Goal: Task Accomplishment & Management: Complete application form

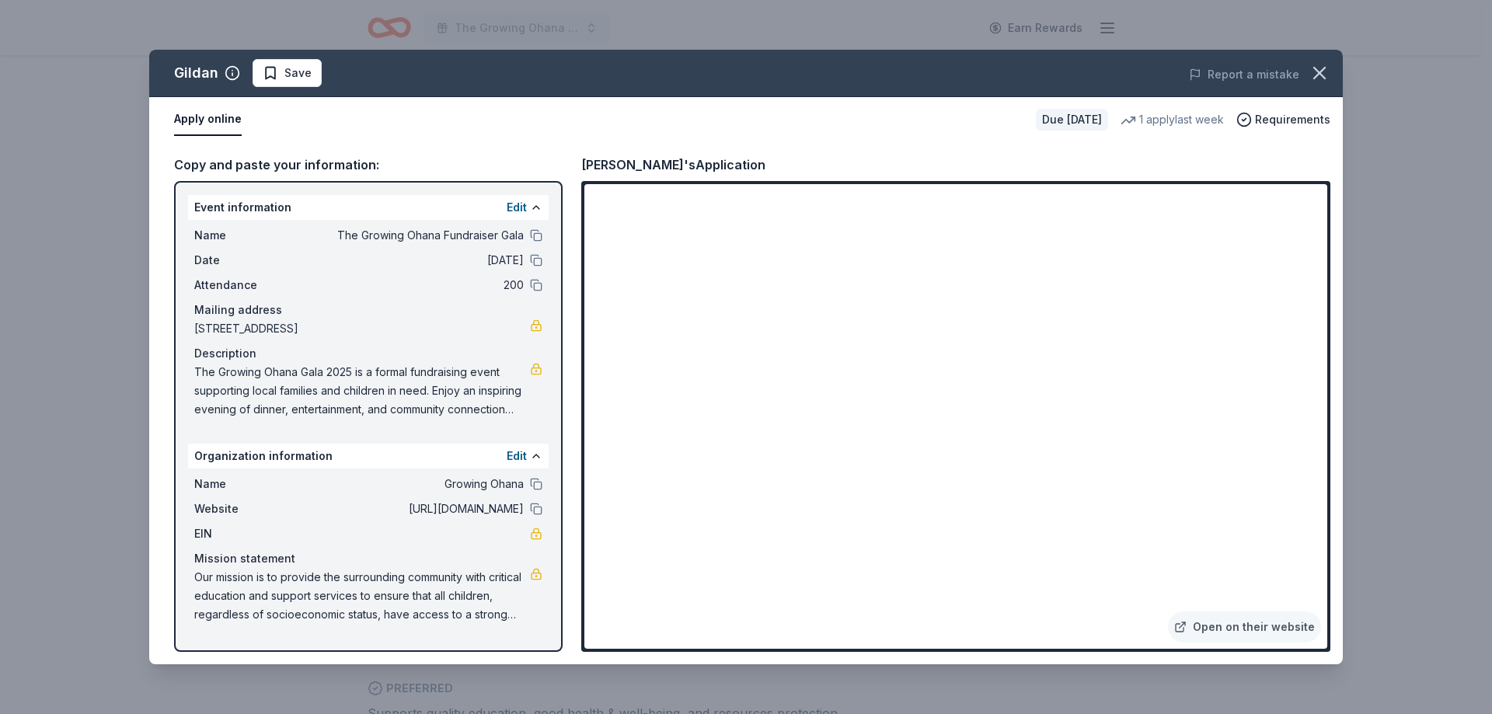
scroll to position [311, 0]
click at [293, 74] on span "Save" at bounding box center [297, 73] width 27 height 19
click at [329, 69] on html "The Growing Ohana Fundraiser Gala Earn Rewards Due in 25 days Share Gildan New …" at bounding box center [746, 46] width 1492 height 714
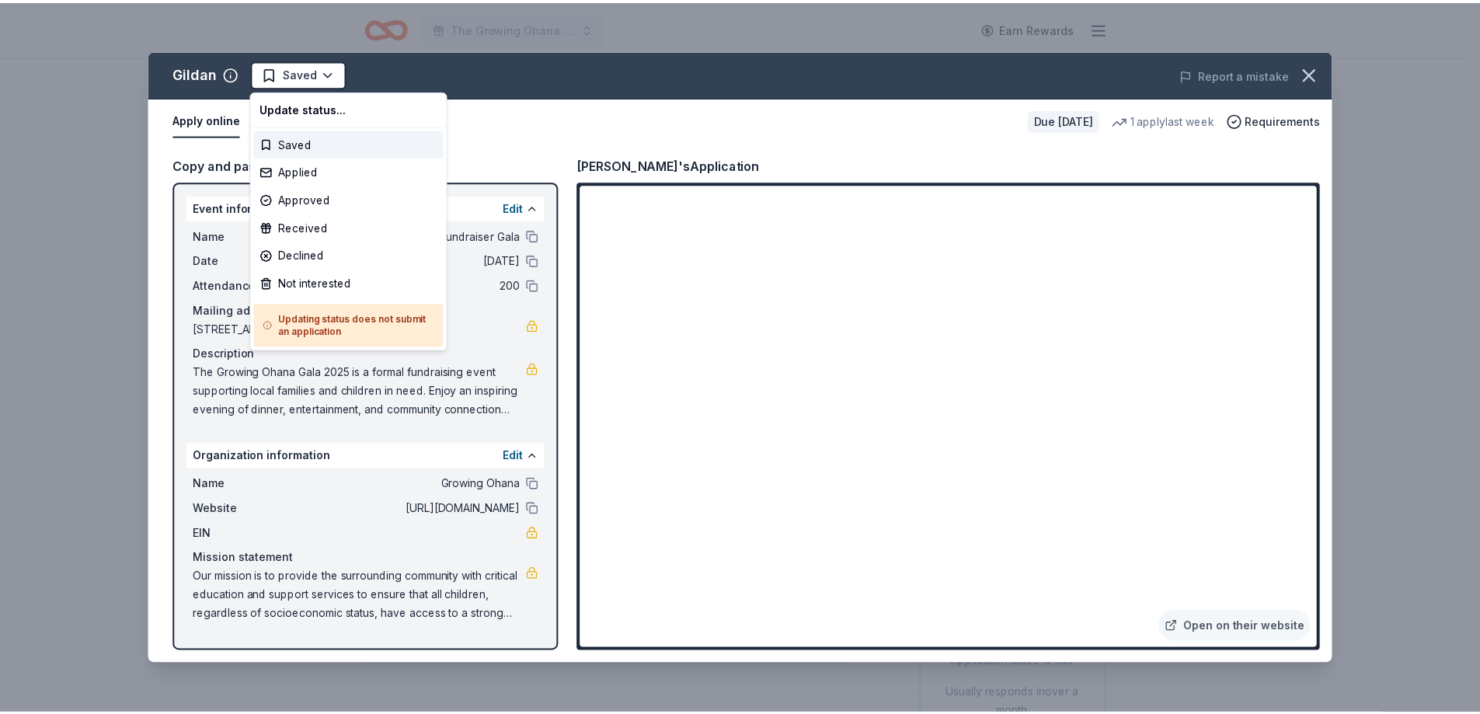
scroll to position [0, 0]
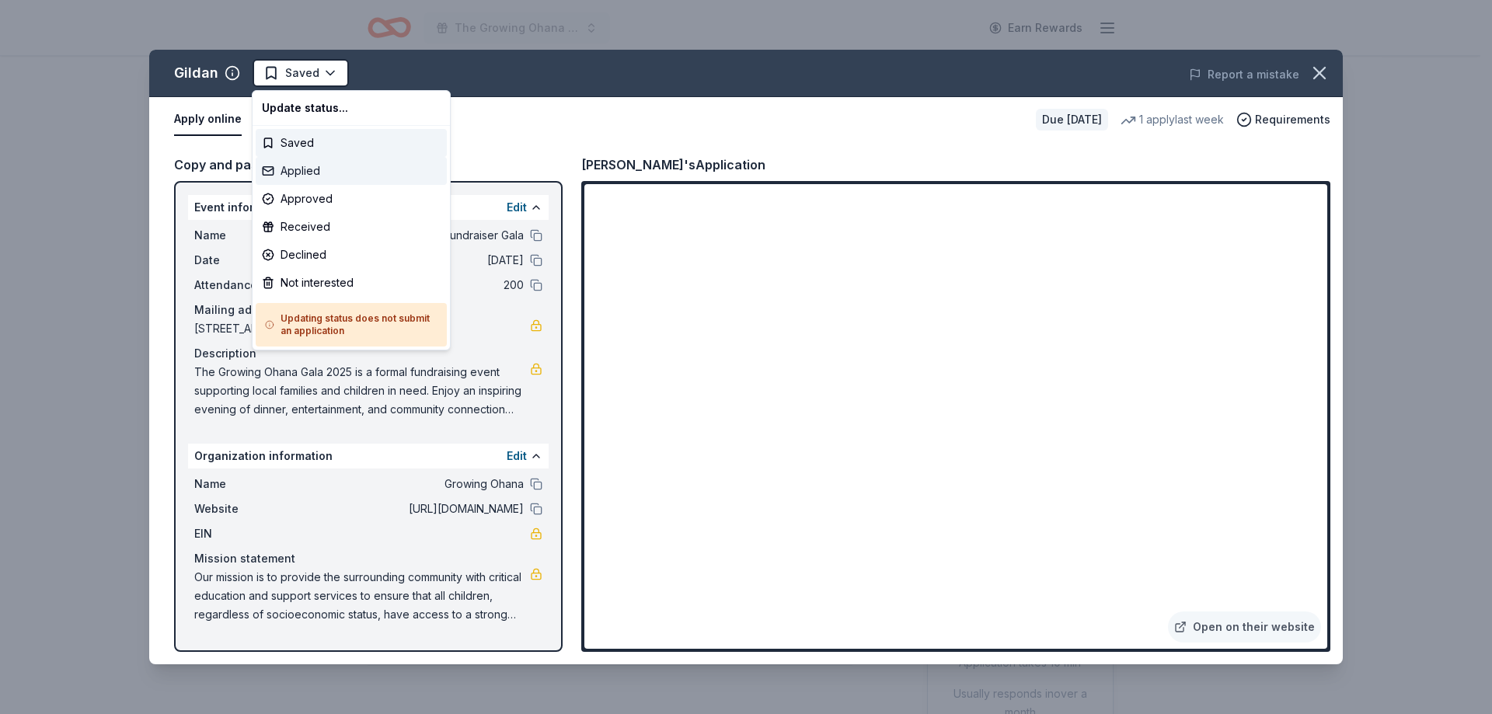
click at [316, 167] on div "Applied" at bounding box center [351, 171] width 191 height 28
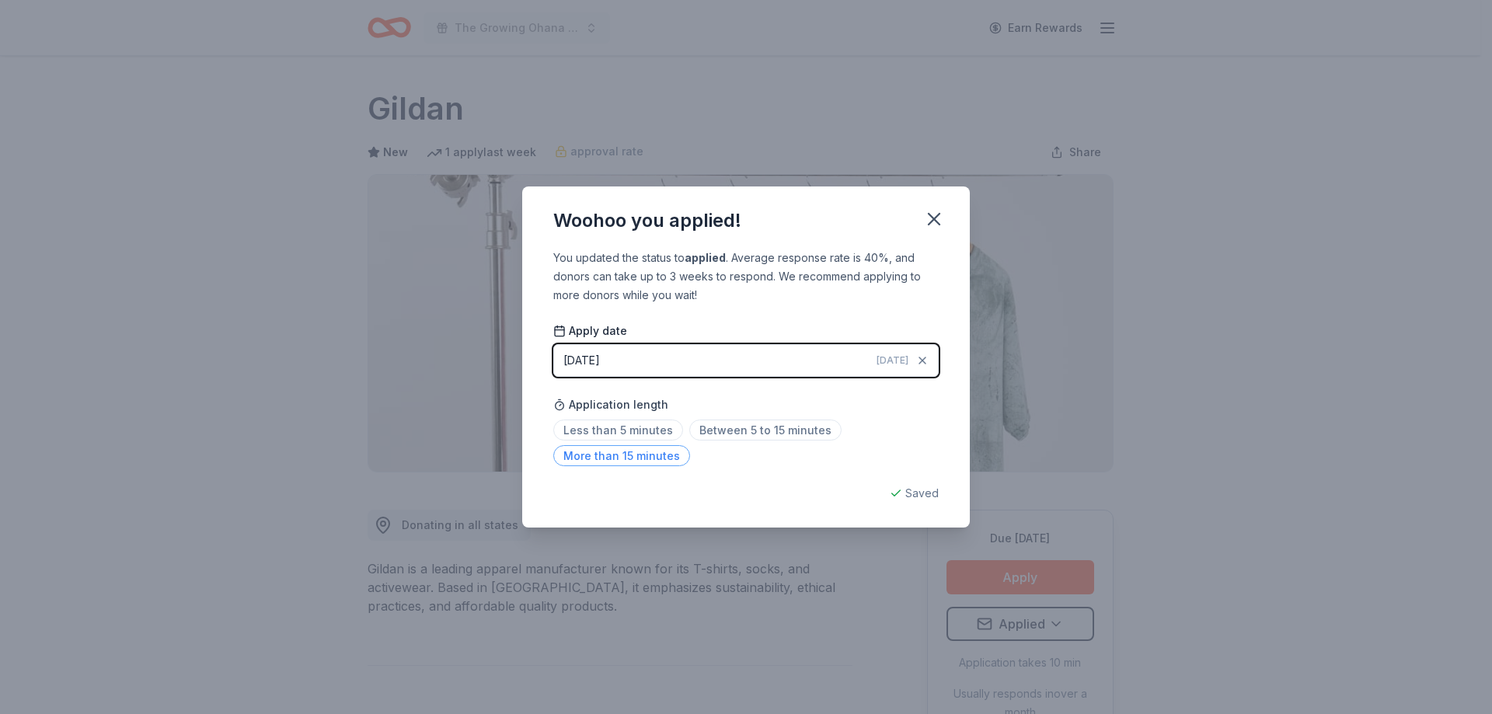
click at [655, 459] on span "More than 15 minutes" at bounding box center [621, 455] width 137 height 21
click at [935, 221] on icon "button" at bounding box center [933, 219] width 11 height 11
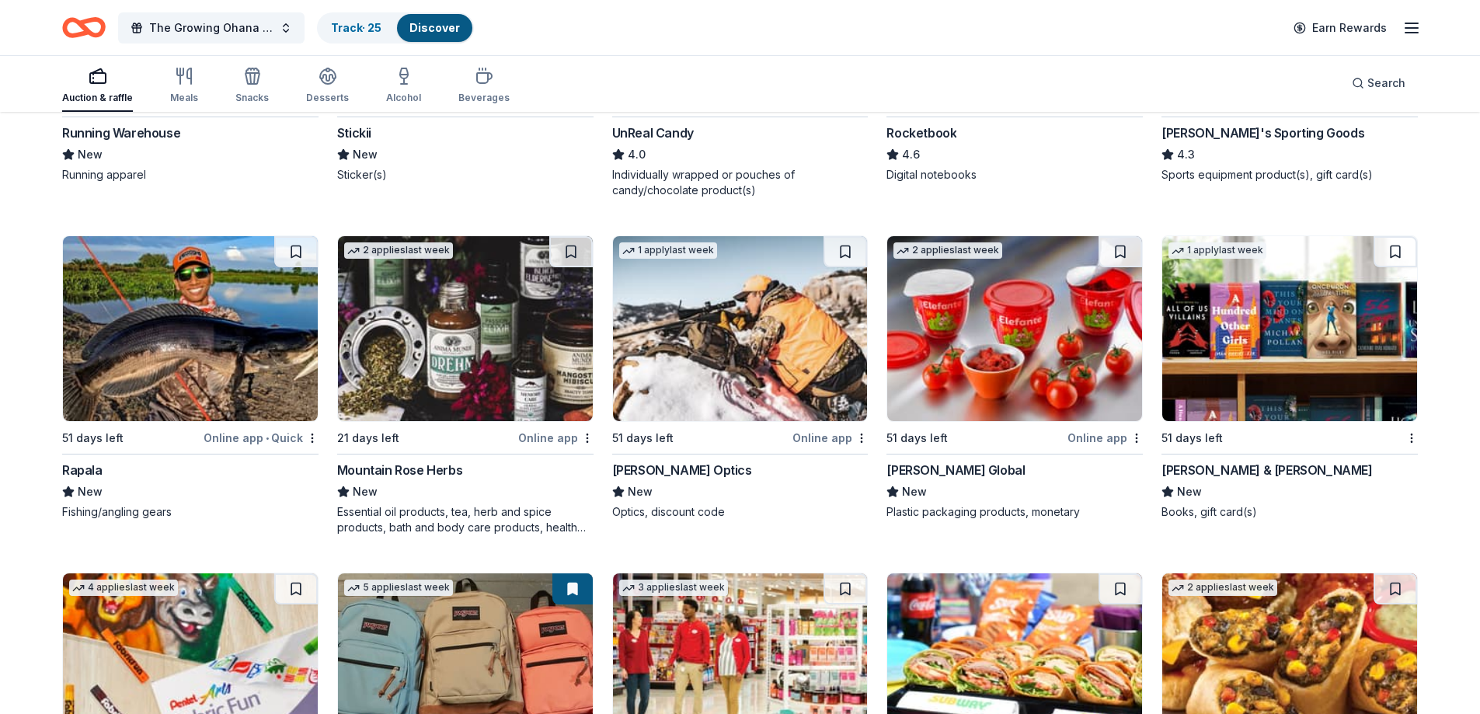
scroll to position [3972, 0]
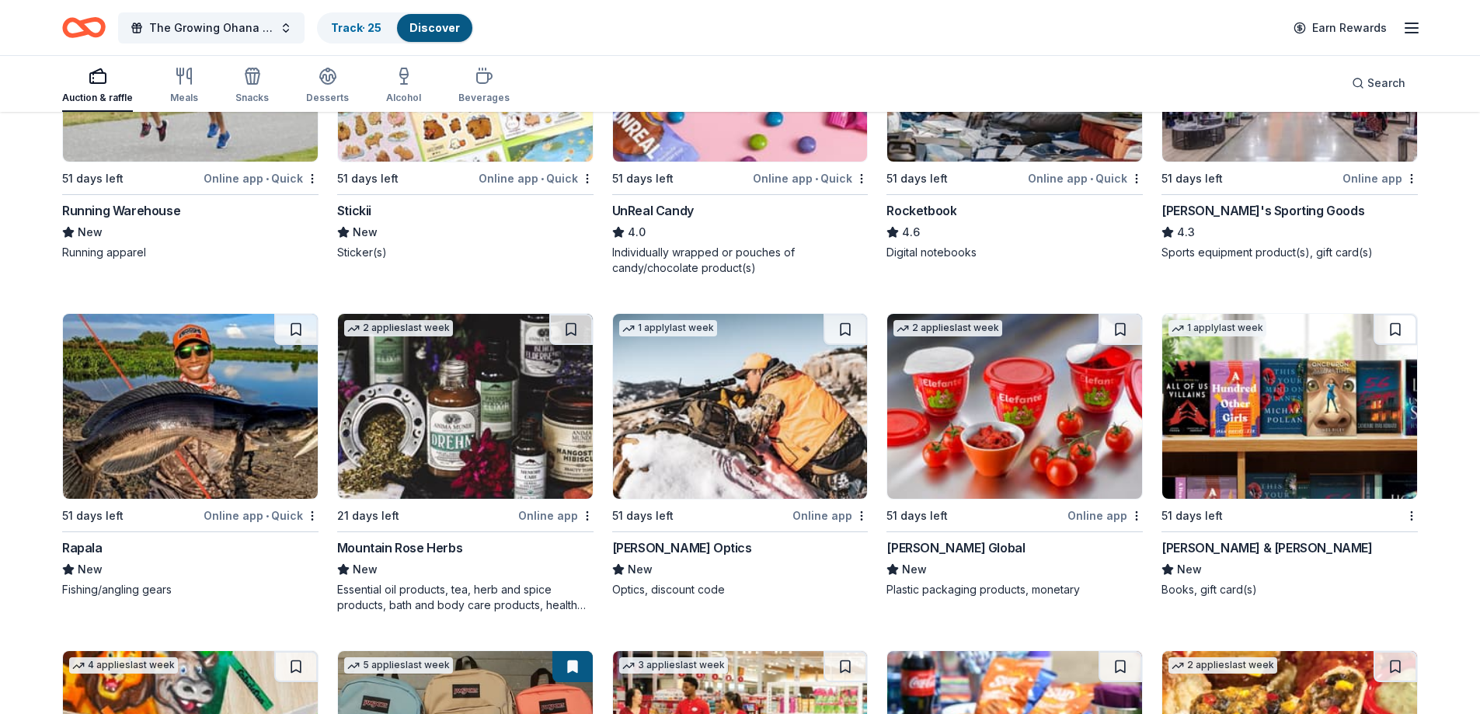
click at [531, 423] on img at bounding box center [465, 406] width 255 height 185
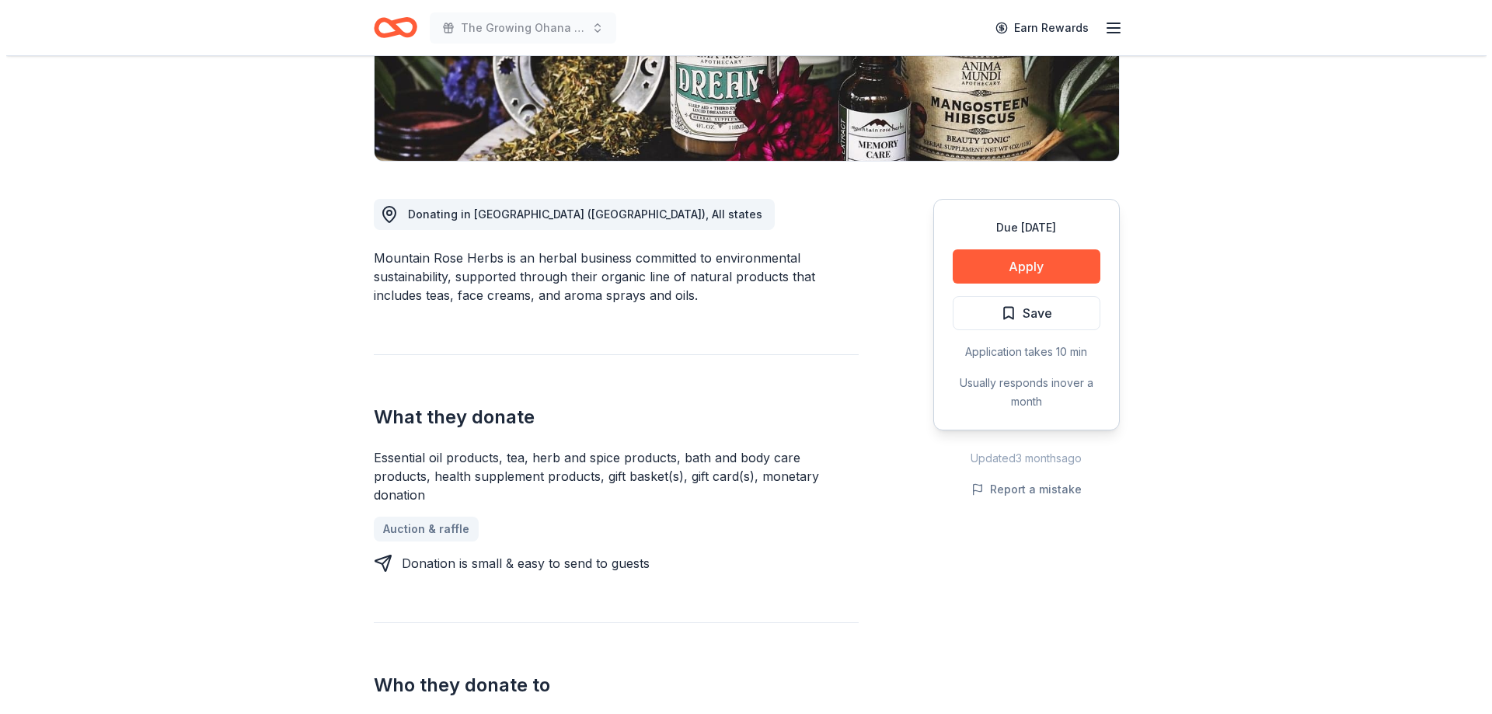
scroll to position [544, 0]
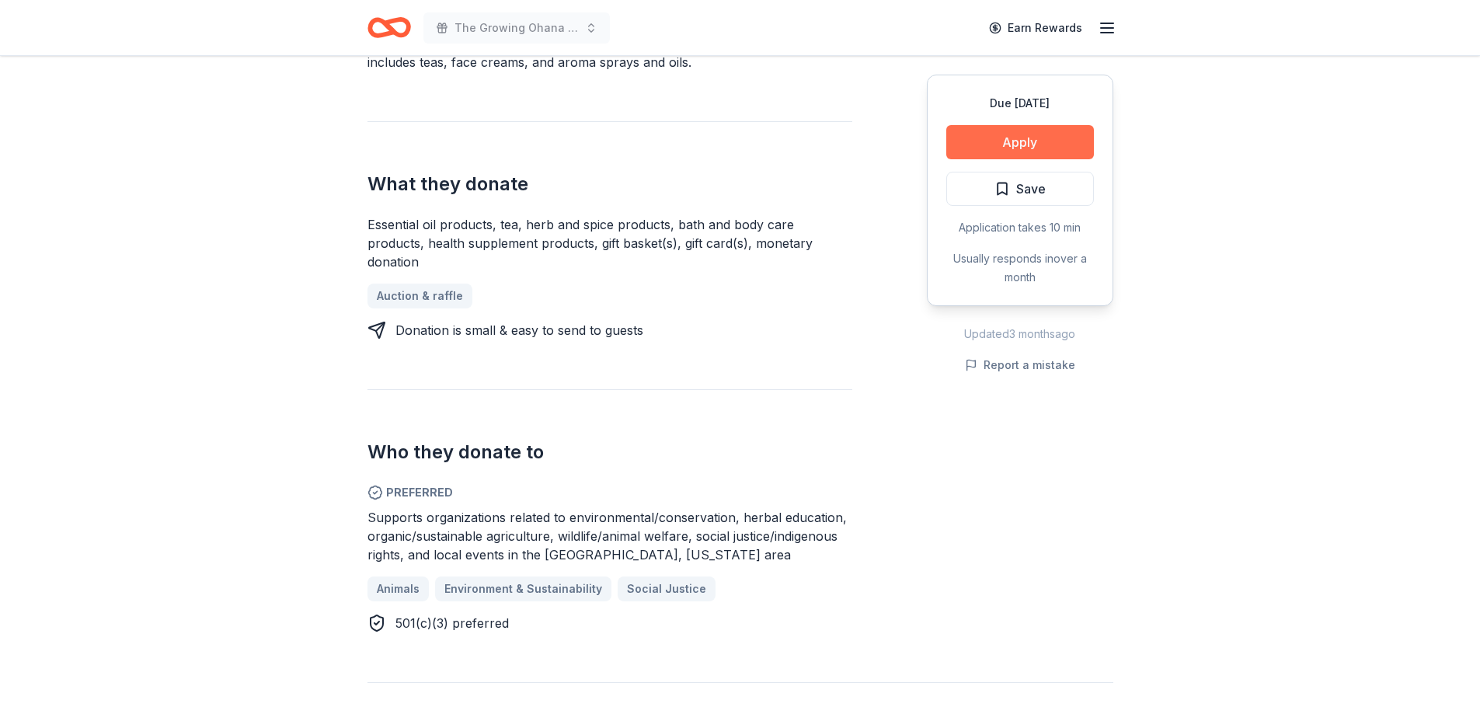
click at [1050, 132] on button "Apply" at bounding box center [1020, 142] width 148 height 34
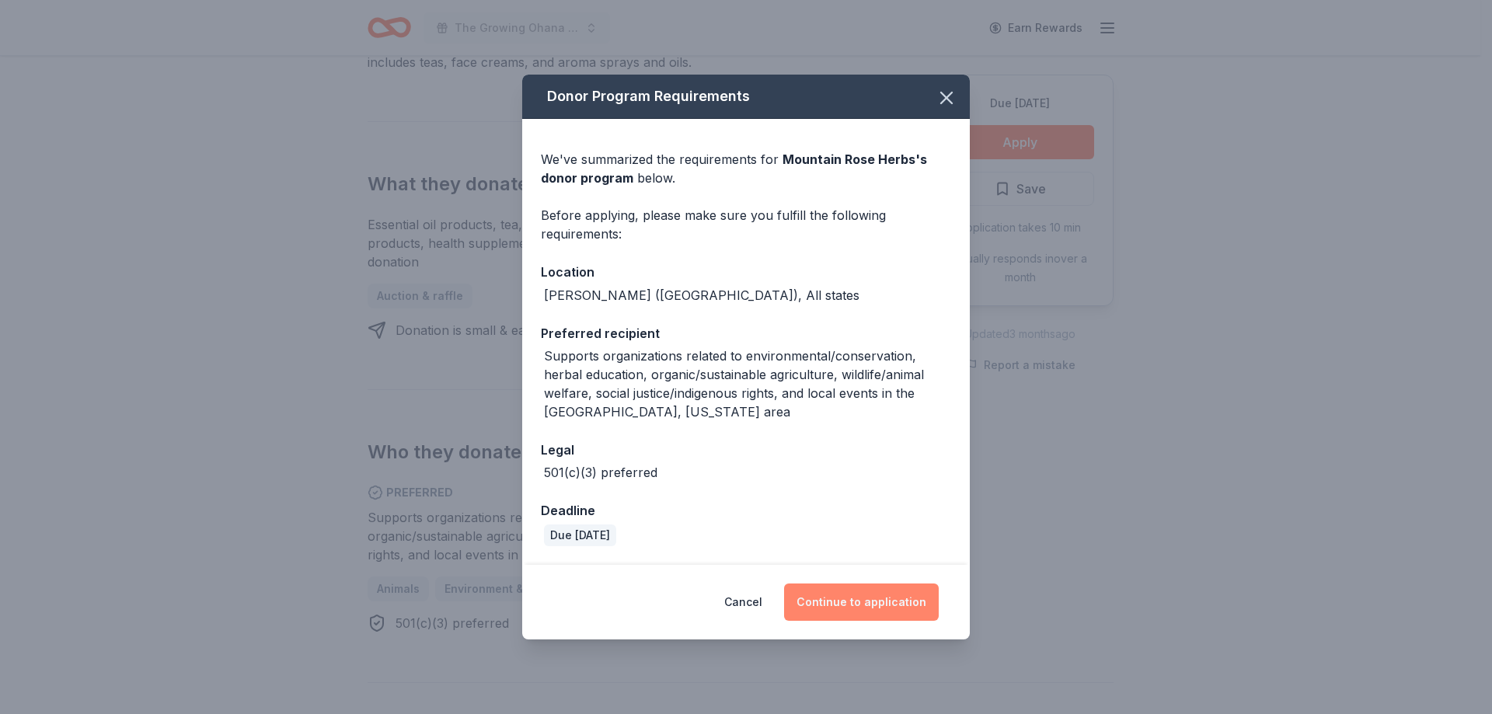
click at [867, 601] on button "Continue to application" at bounding box center [861, 601] width 155 height 37
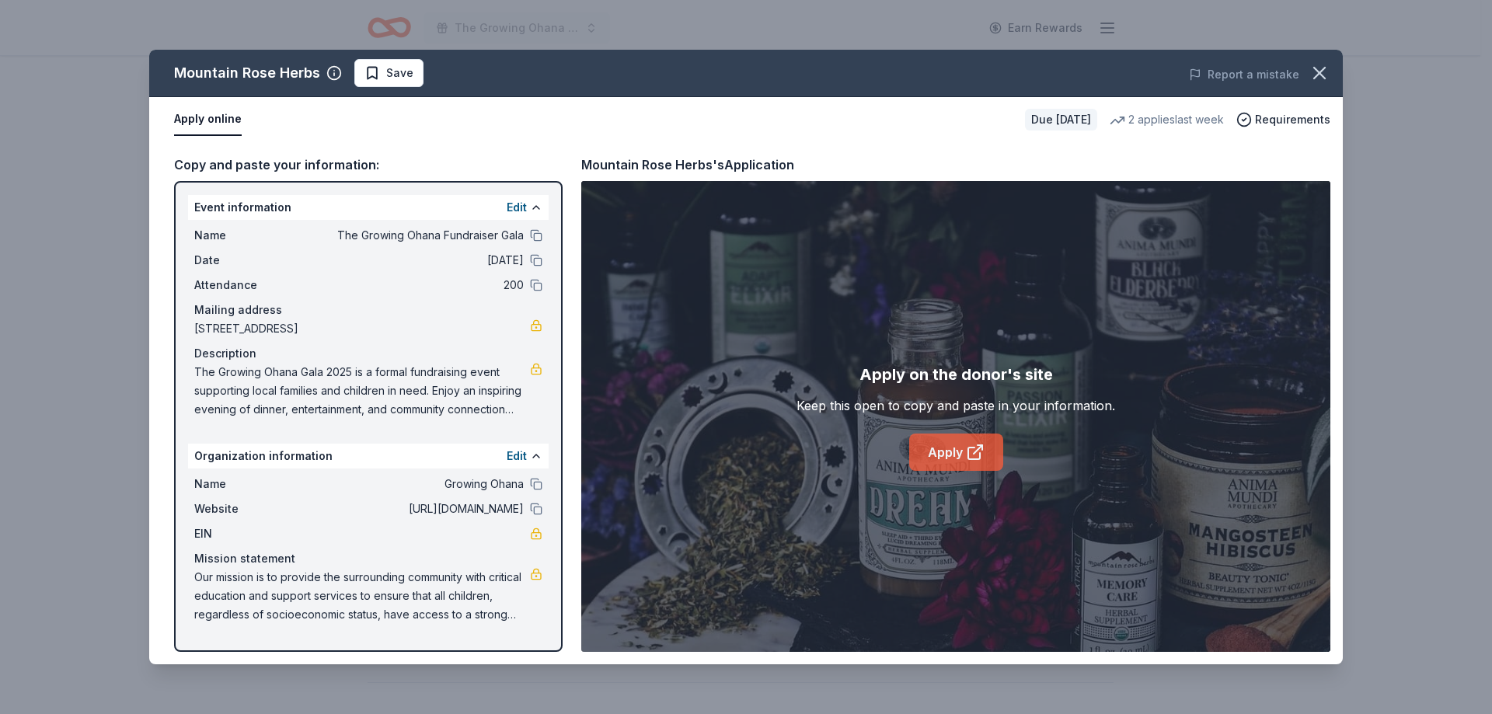
click at [964, 459] on link "Apply" at bounding box center [956, 451] width 94 height 37
click at [538, 510] on button at bounding box center [536, 509] width 12 height 12
click at [387, 68] on span "Save" at bounding box center [399, 73] width 27 height 19
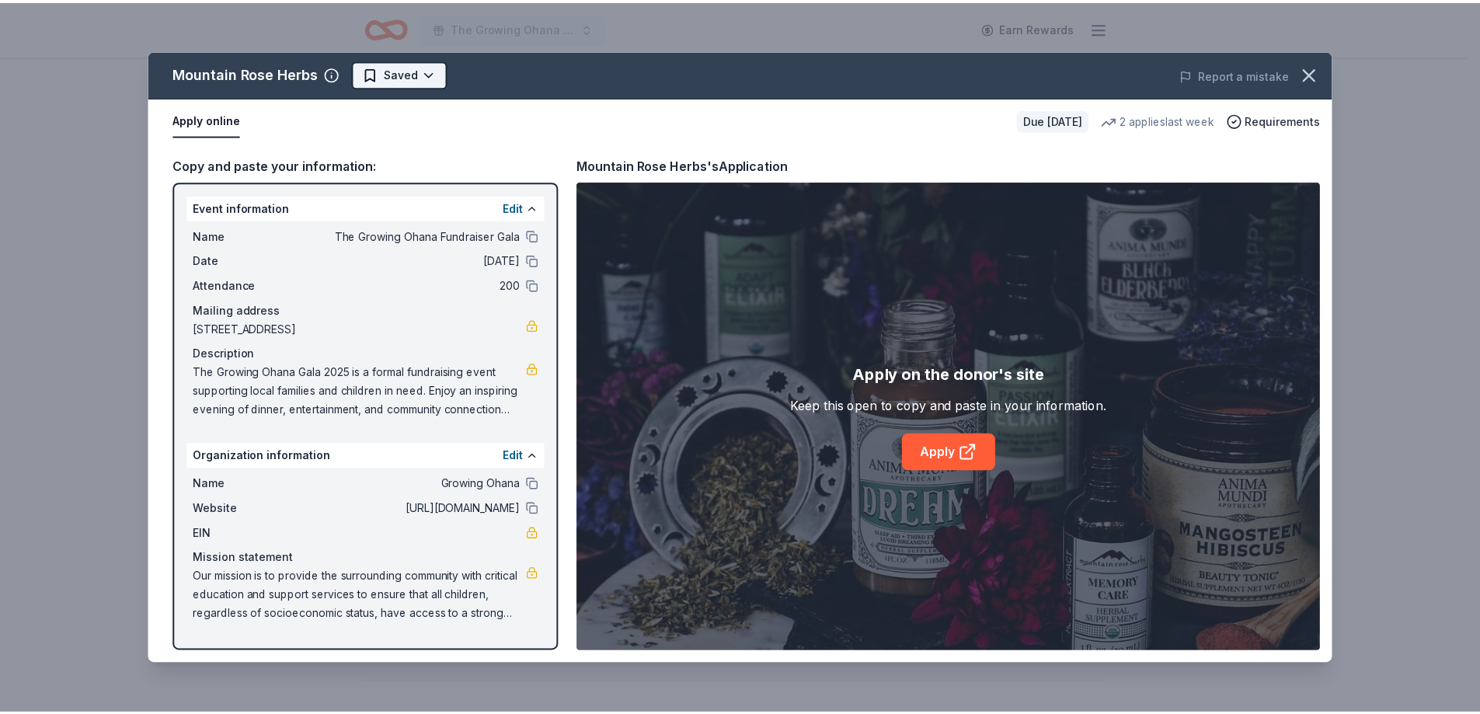
scroll to position [0, 0]
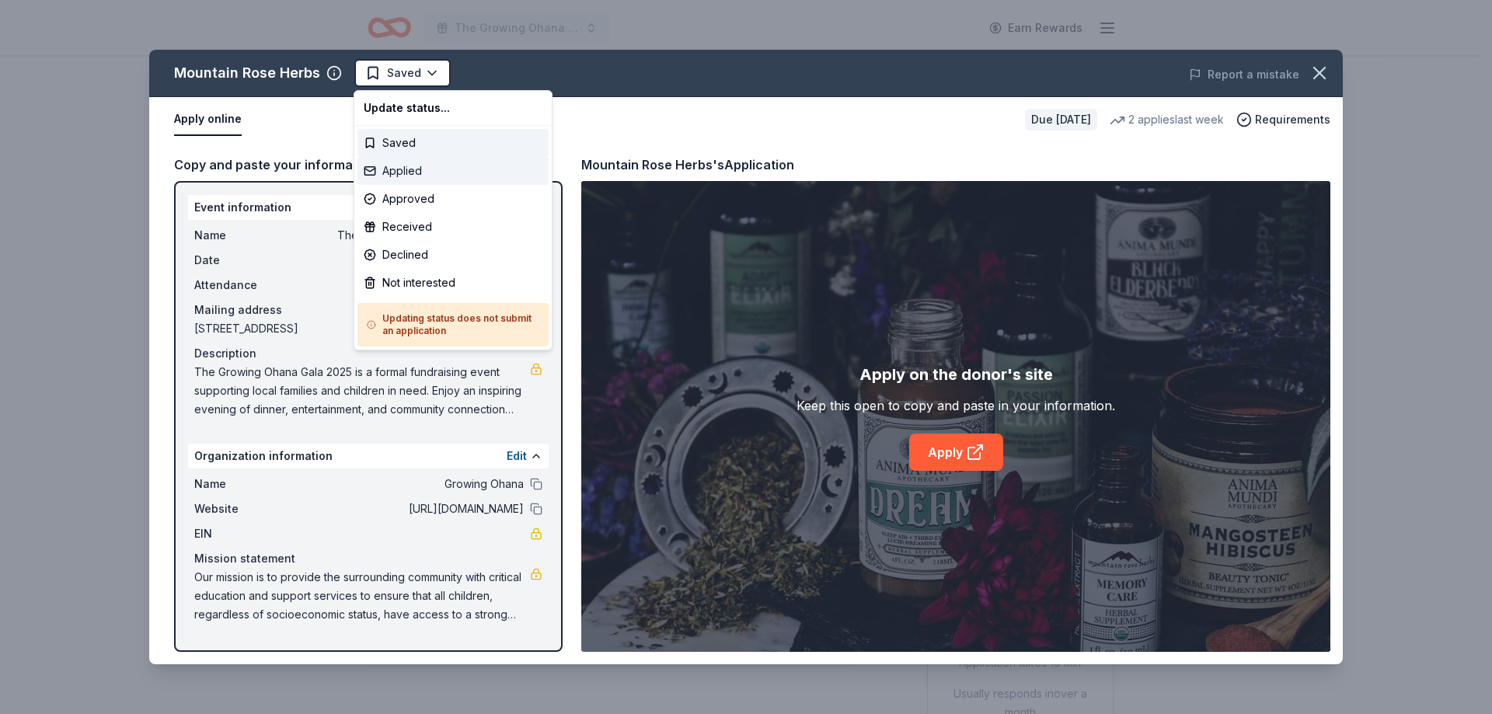
click at [398, 172] on div "Applied" at bounding box center [452, 171] width 191 height 28
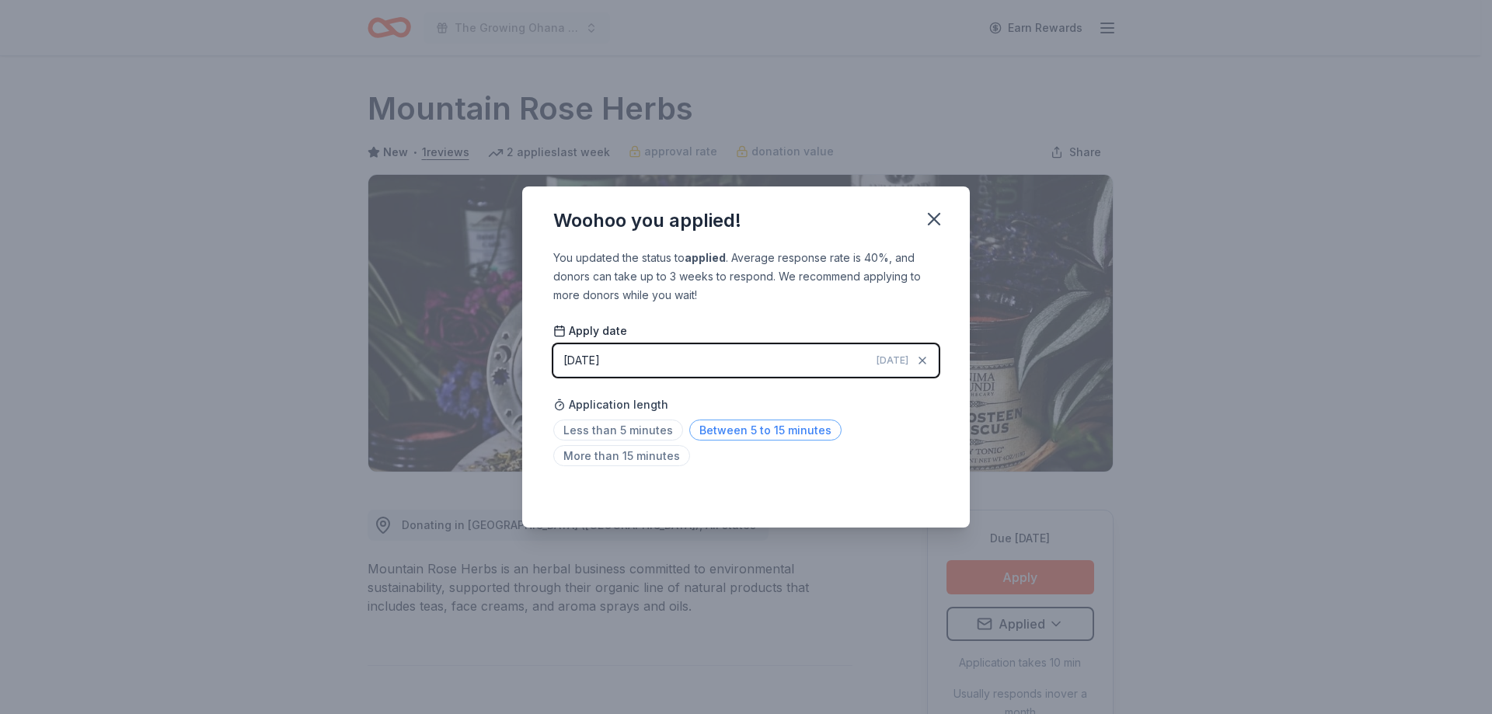
click at [707, 423] on span "Between 5 to 15 minutes" at bounding box center [765, 430] width 152 height 21
click at [935, 221] on icon "button" at bounding box center [933, 219] width 11 height 11
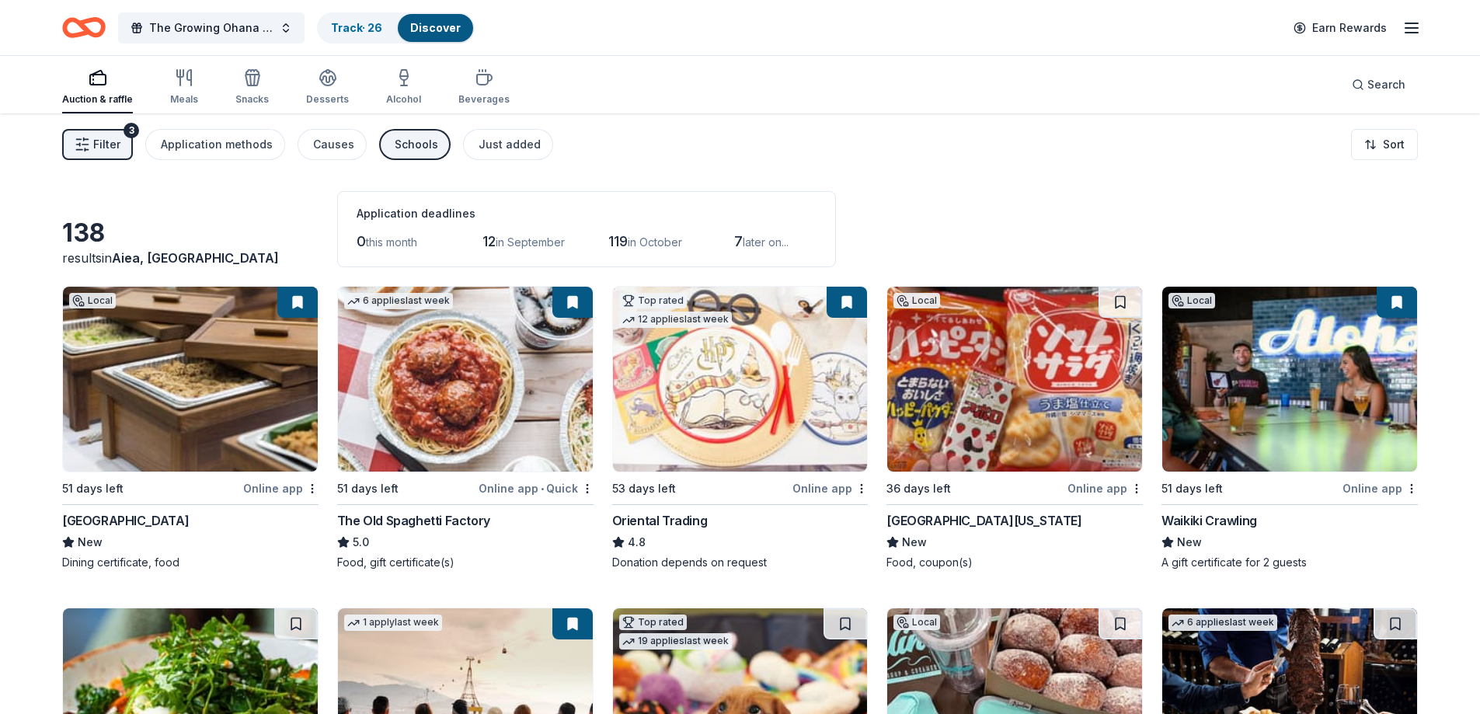
scroll to position [3972, 0]
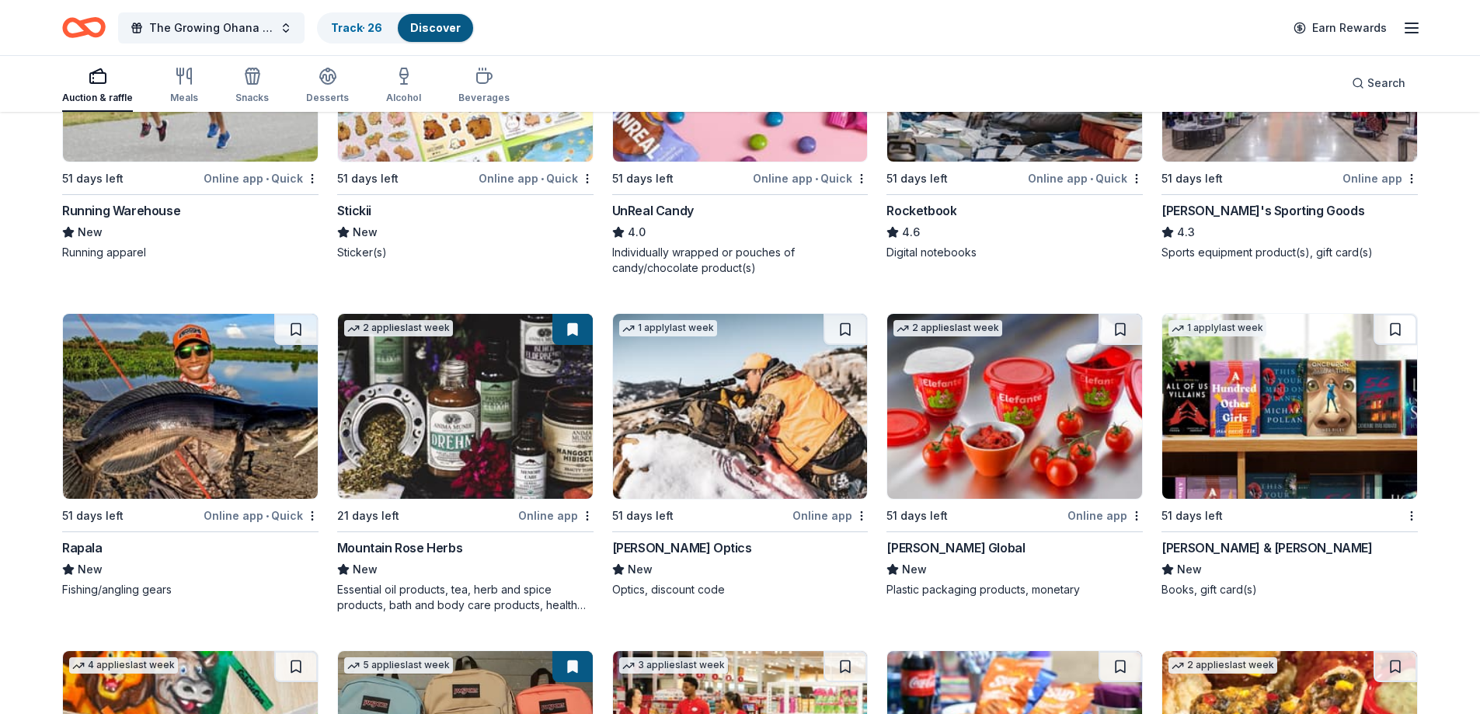
click at [945, 548] on div "Berry Global" at bounding box center [955, 547] width 138 height 19
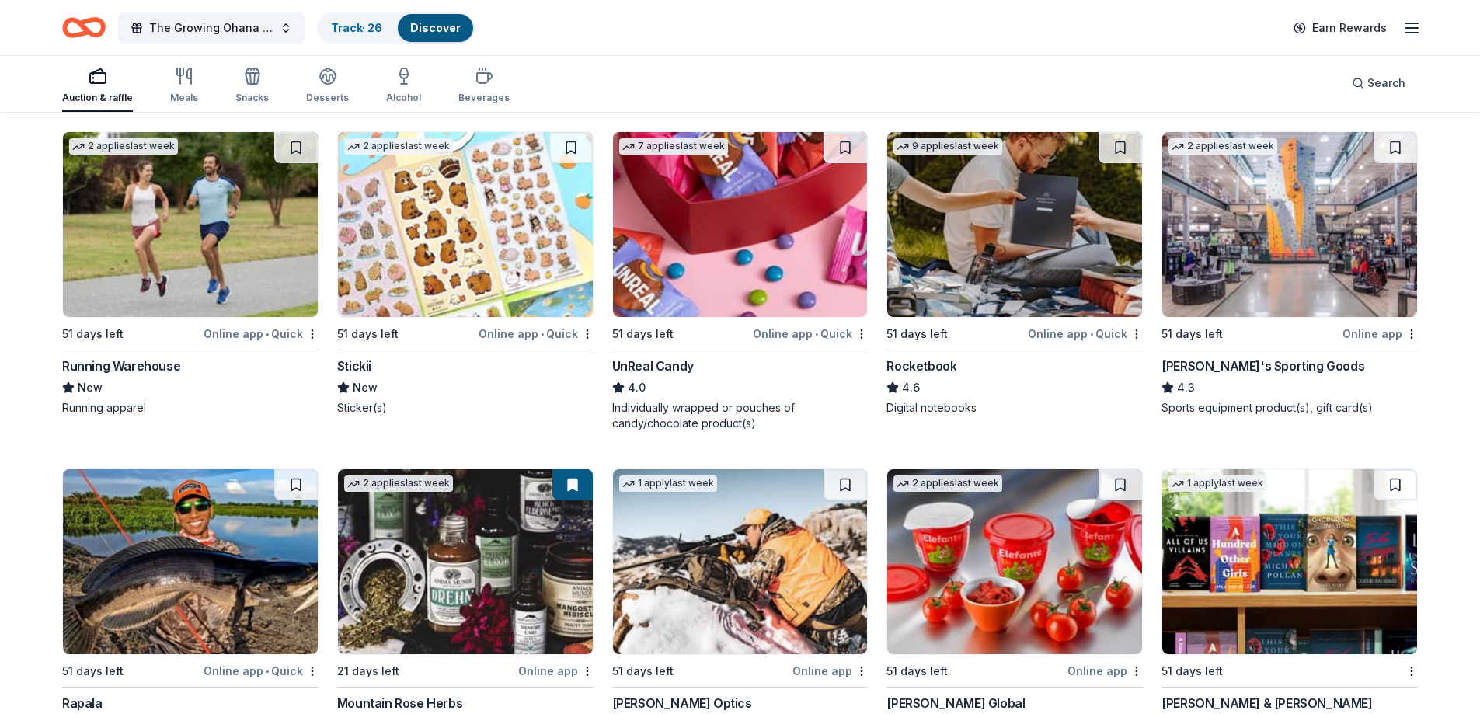
scroll to position [3739, 0]
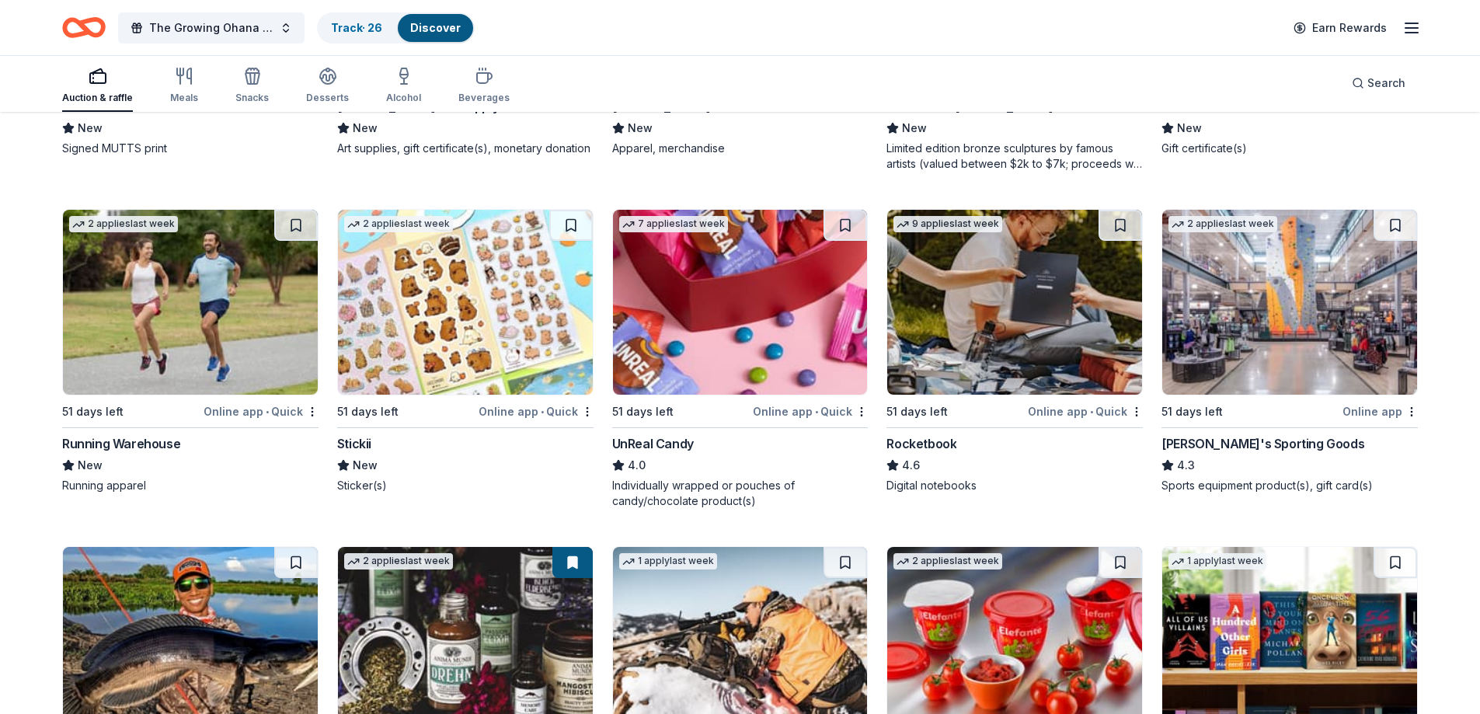
click at [1029, 326] on img at bounding box center [1014, 302] width 255 height 185
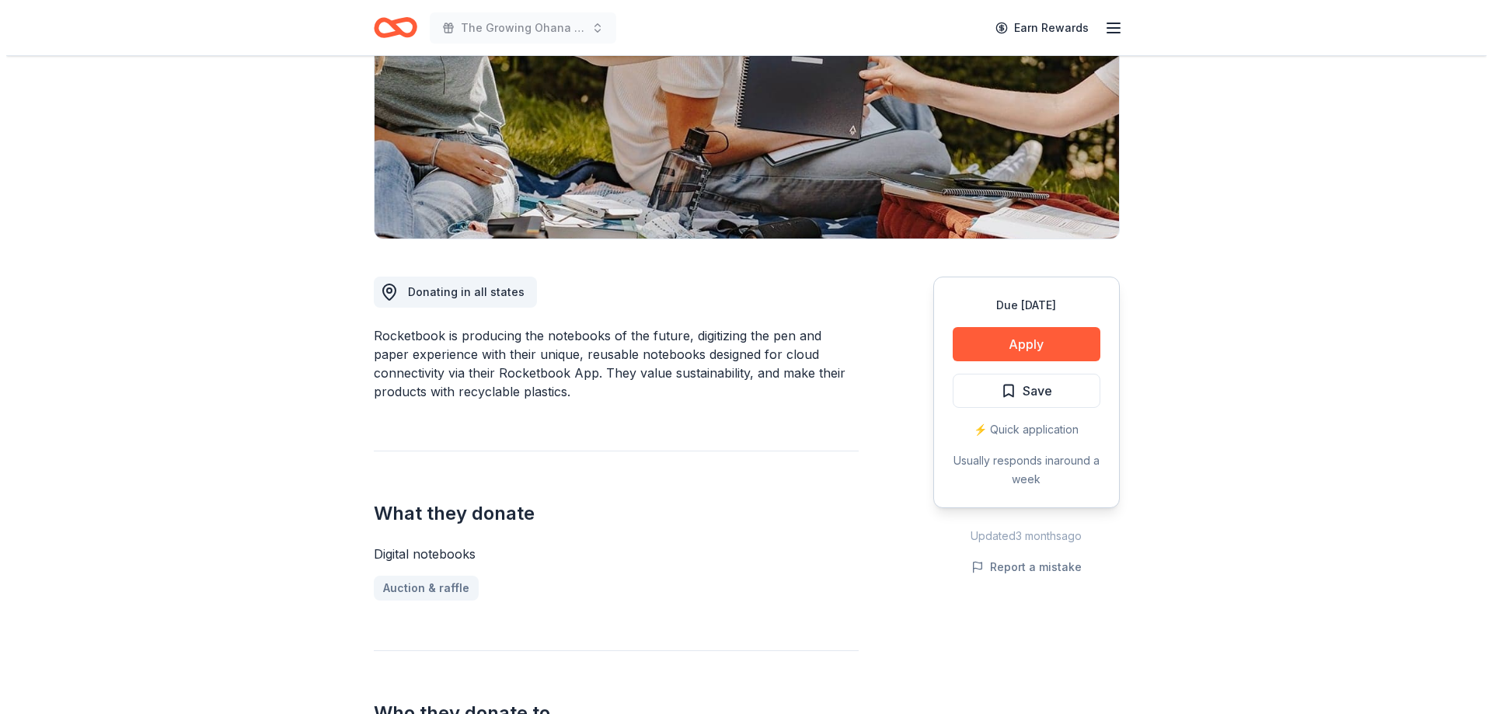
scroll to position [155, 0]
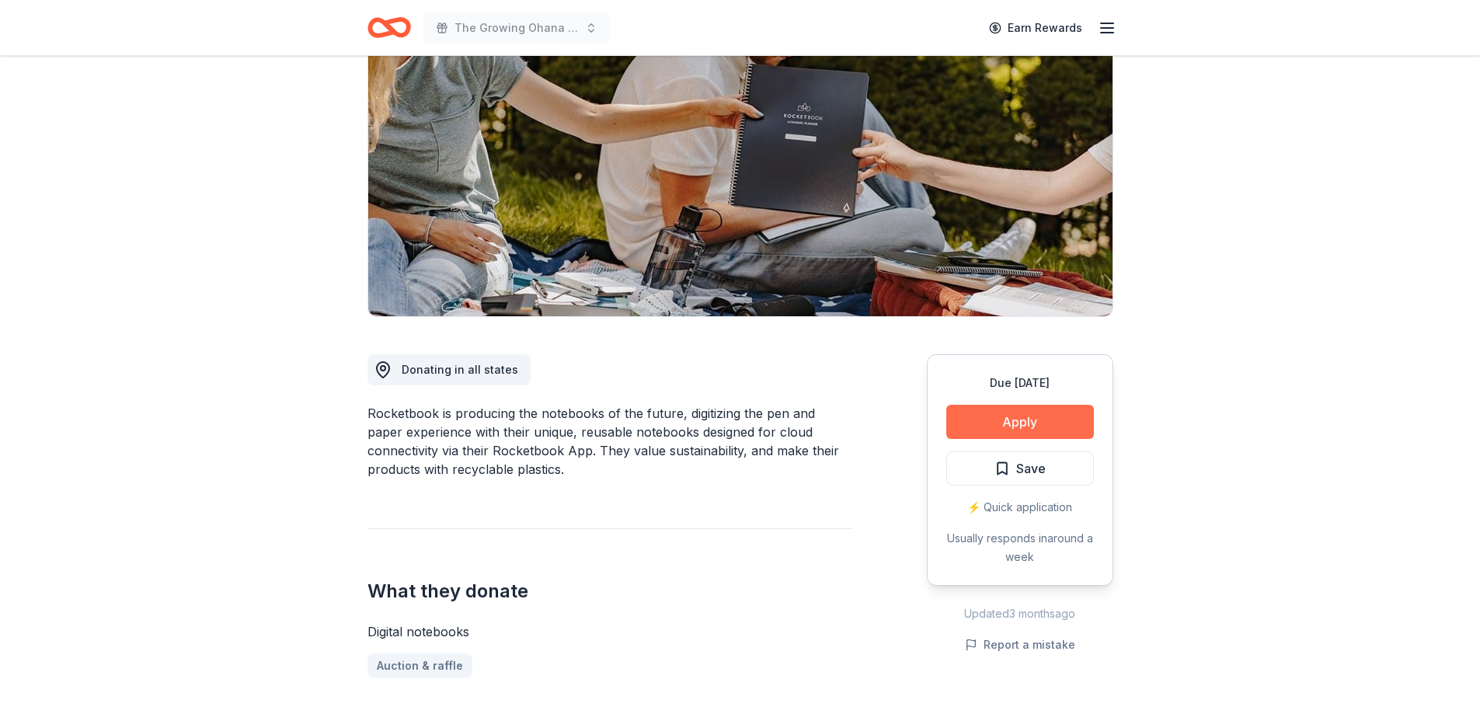
click at [1006, 428] on button "Apply" at bounding box center [1020, 422] width 148 height 34
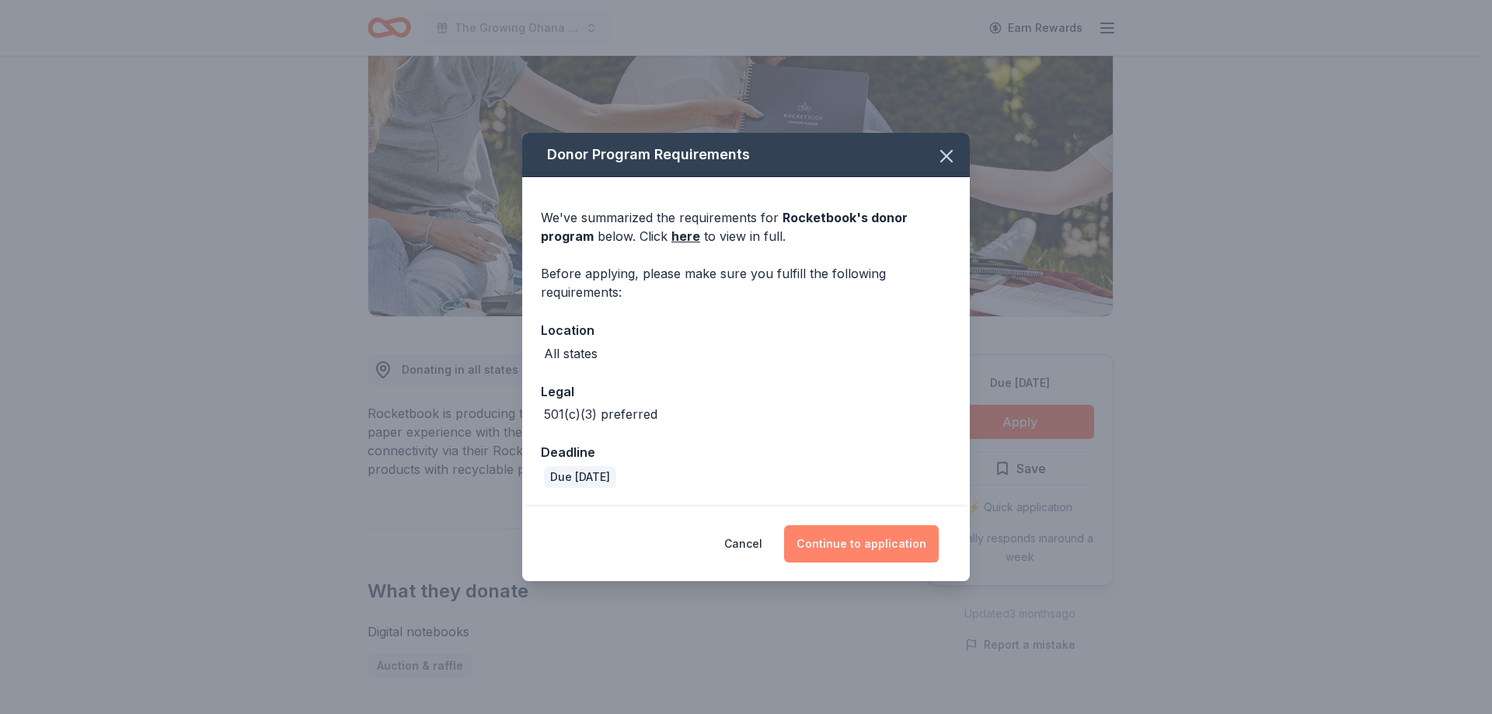
click at [833, 549] on button "Continue to application" at bounding box center [861, 543] width 155 height 37
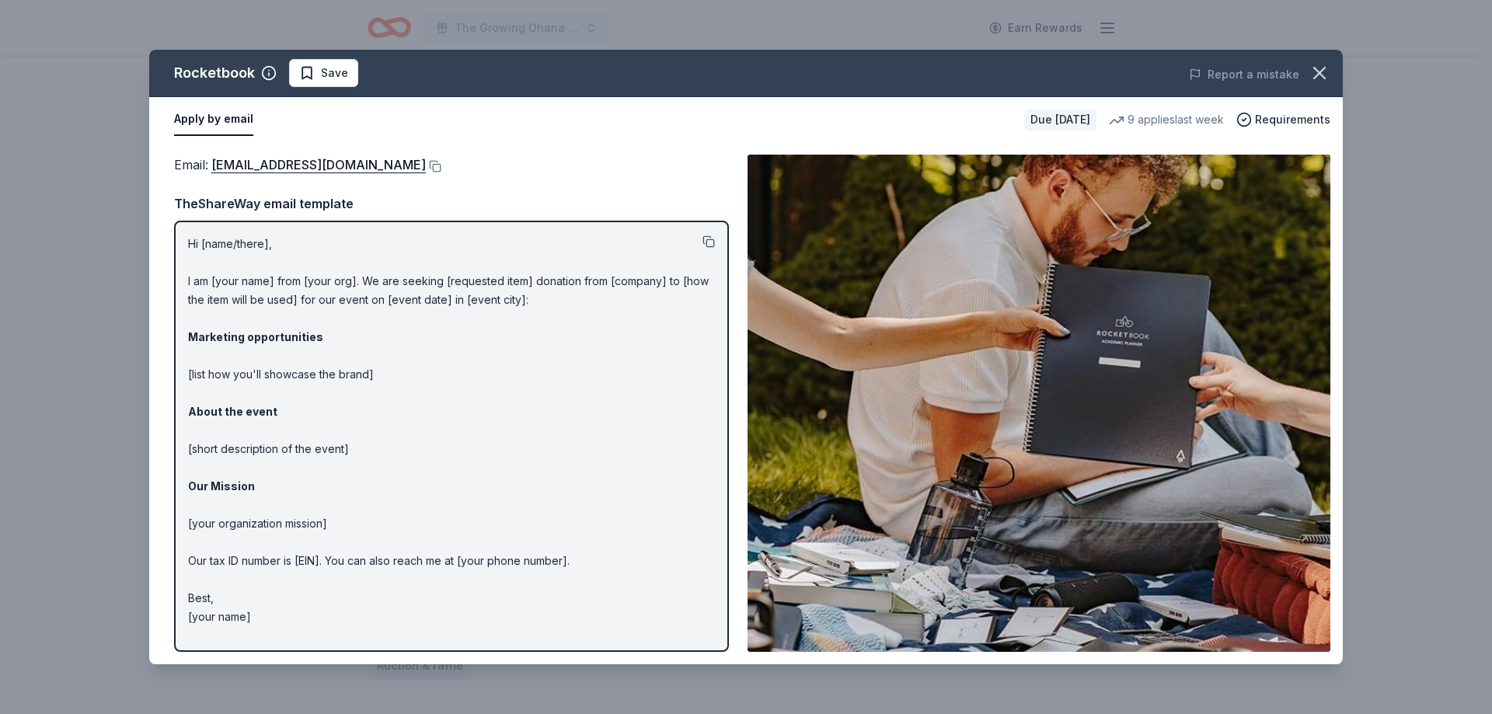
click at [711, 242] on button at bounding box center [708, 241] width 12 height 12
